Goal: Use online tool/utility: Utilize a website feature to perform a specific function

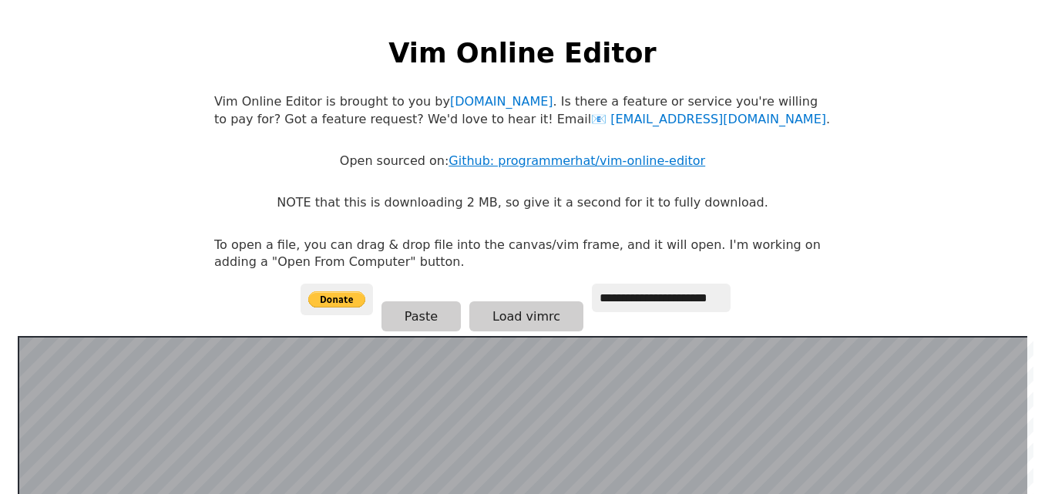
click at [561, 163] on link "Github: programmerhat/vim-online-editor" at bounding box center [576, 160] width 257 height 15
click at [643, 157] on link "Github: programmerhat/vim-online-editor" at bounding box center [576, 160] width 257 height 15
click at [557, 164] on link "Github: programmerhat/vim-online-editor" at bounding box center [576, 160] width 257 height 15
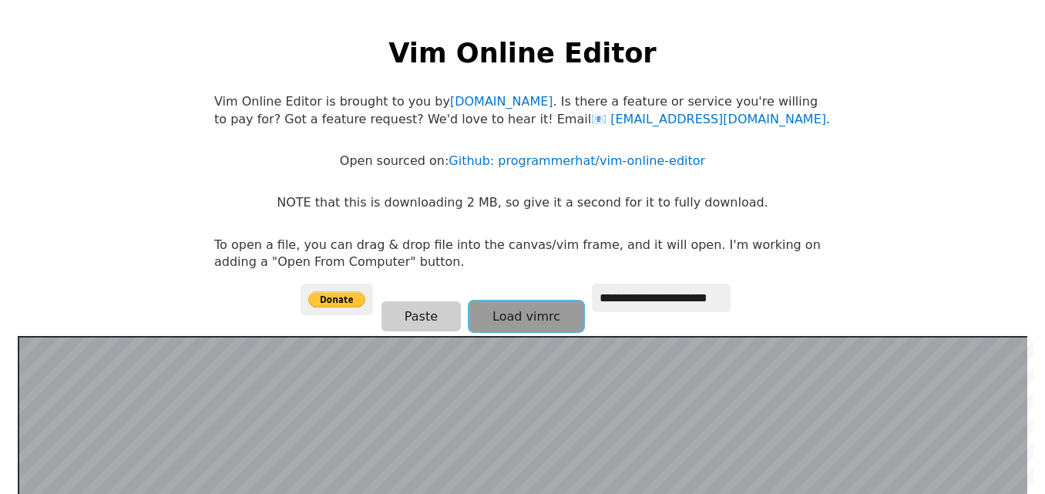
click at [507, 319] on button "Load vimrc" at bounding box center [526, 316] width 114 height 30
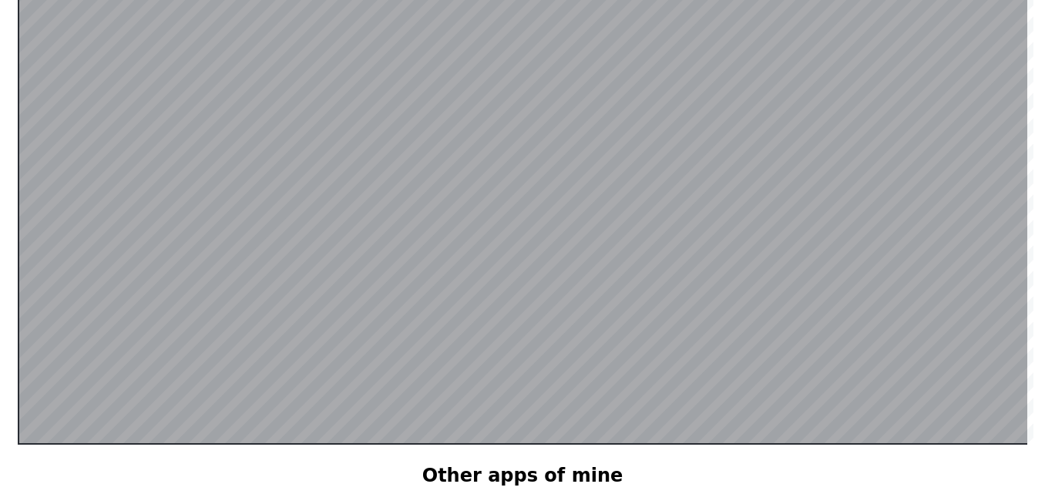
scroll to position [244, 0]
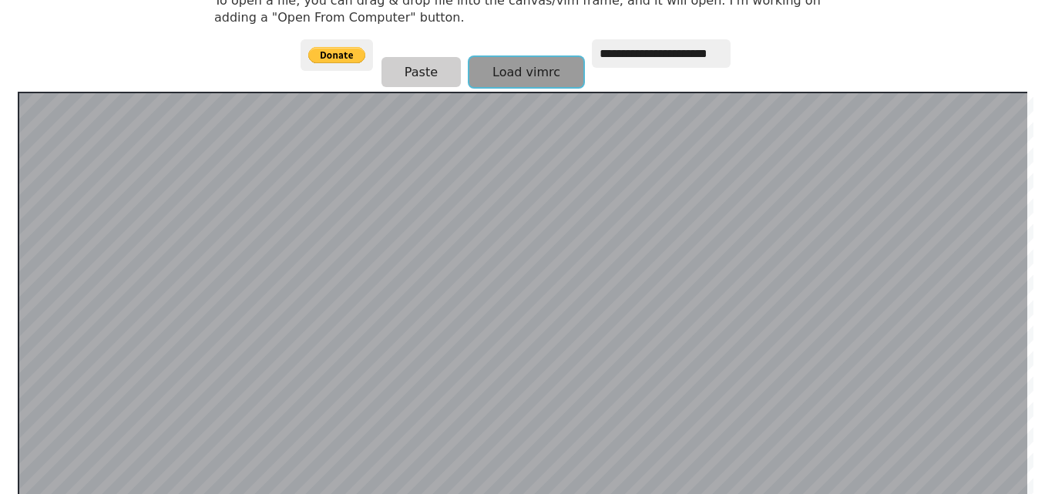
click at [527, 75] on button "Load vimrc" at bounding box center [526, 72] width 114 height 30
